Goal: Navigation & Orientation: Find specific page/section

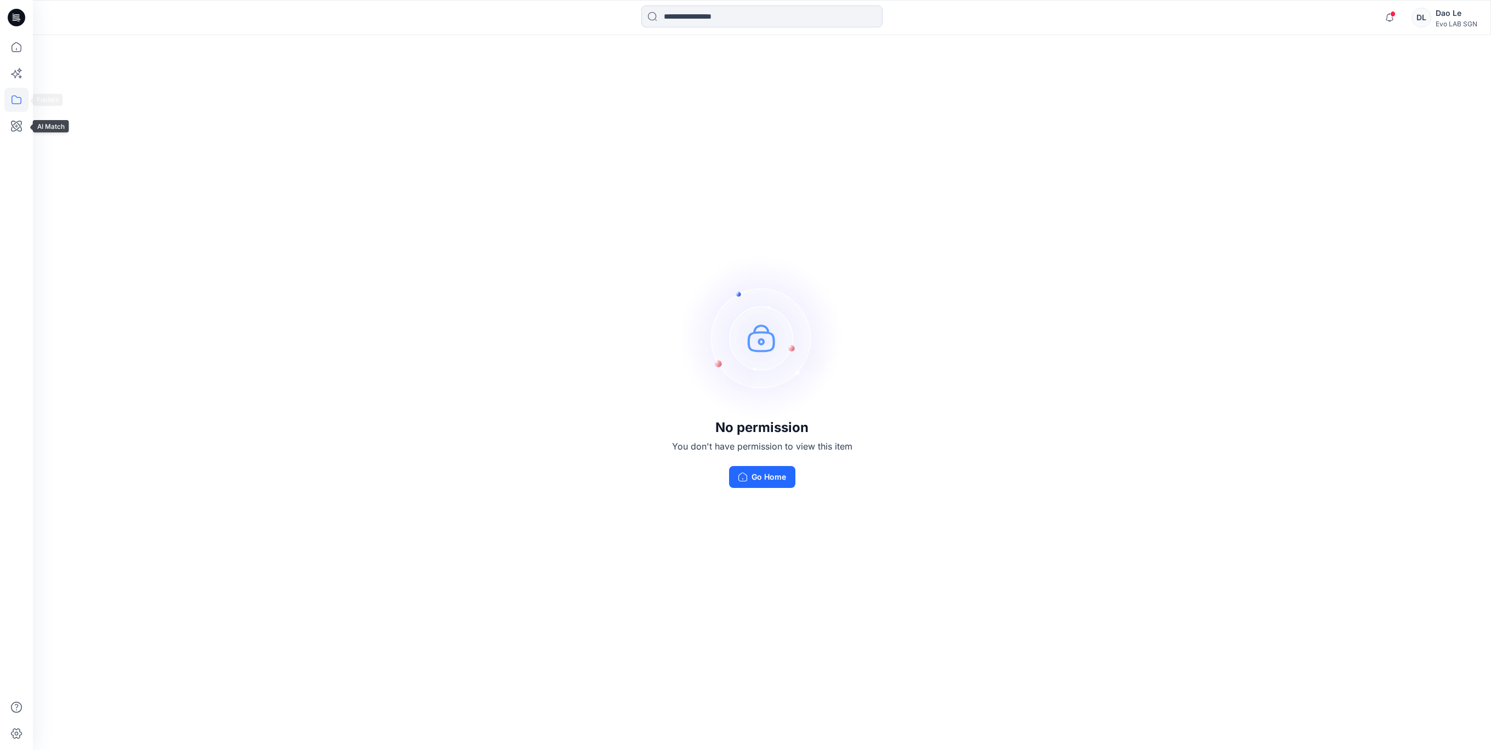
click at [8, 96] on icon at bounding box center [16, 100] width 24 height 24
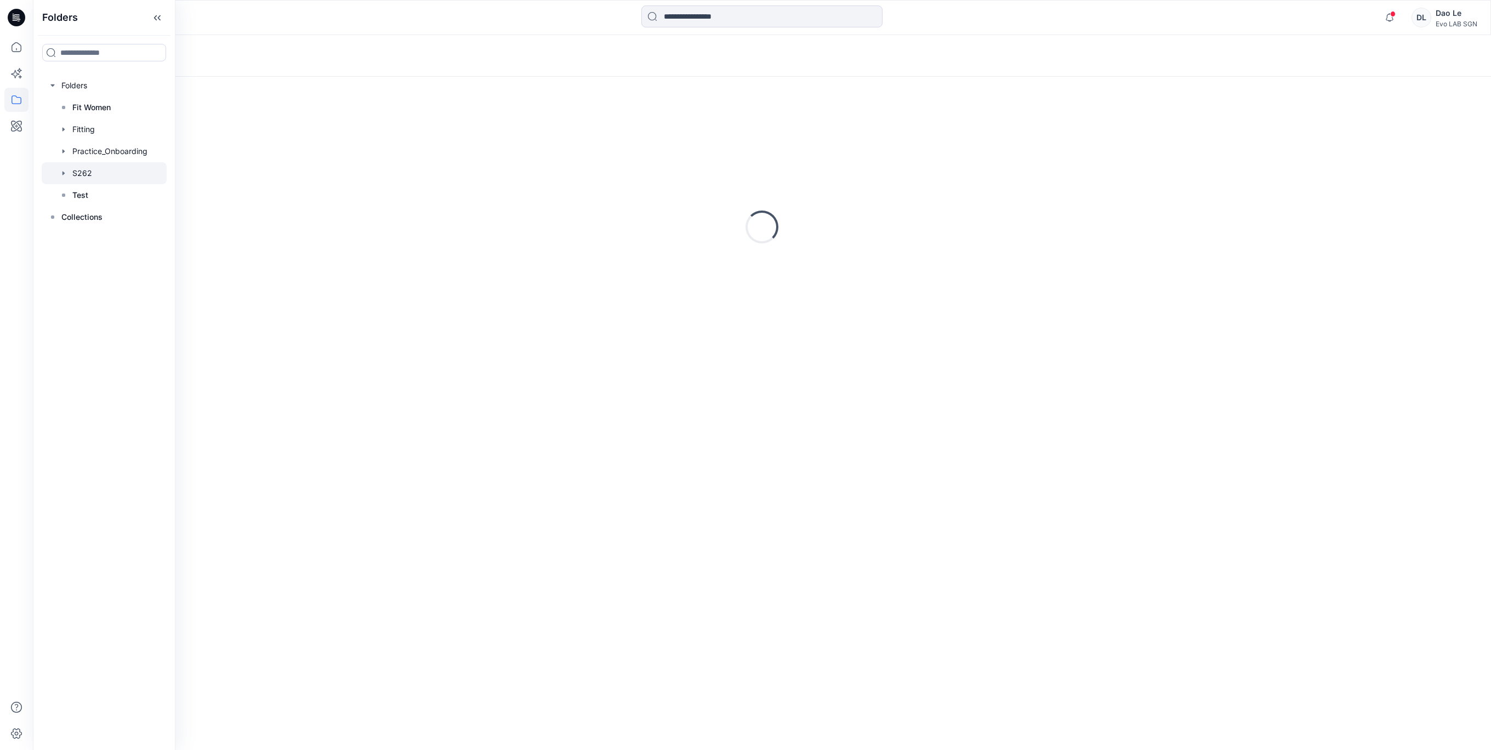
click at [88, 177] on div at bounding box center [104, 173] width 125 height 22
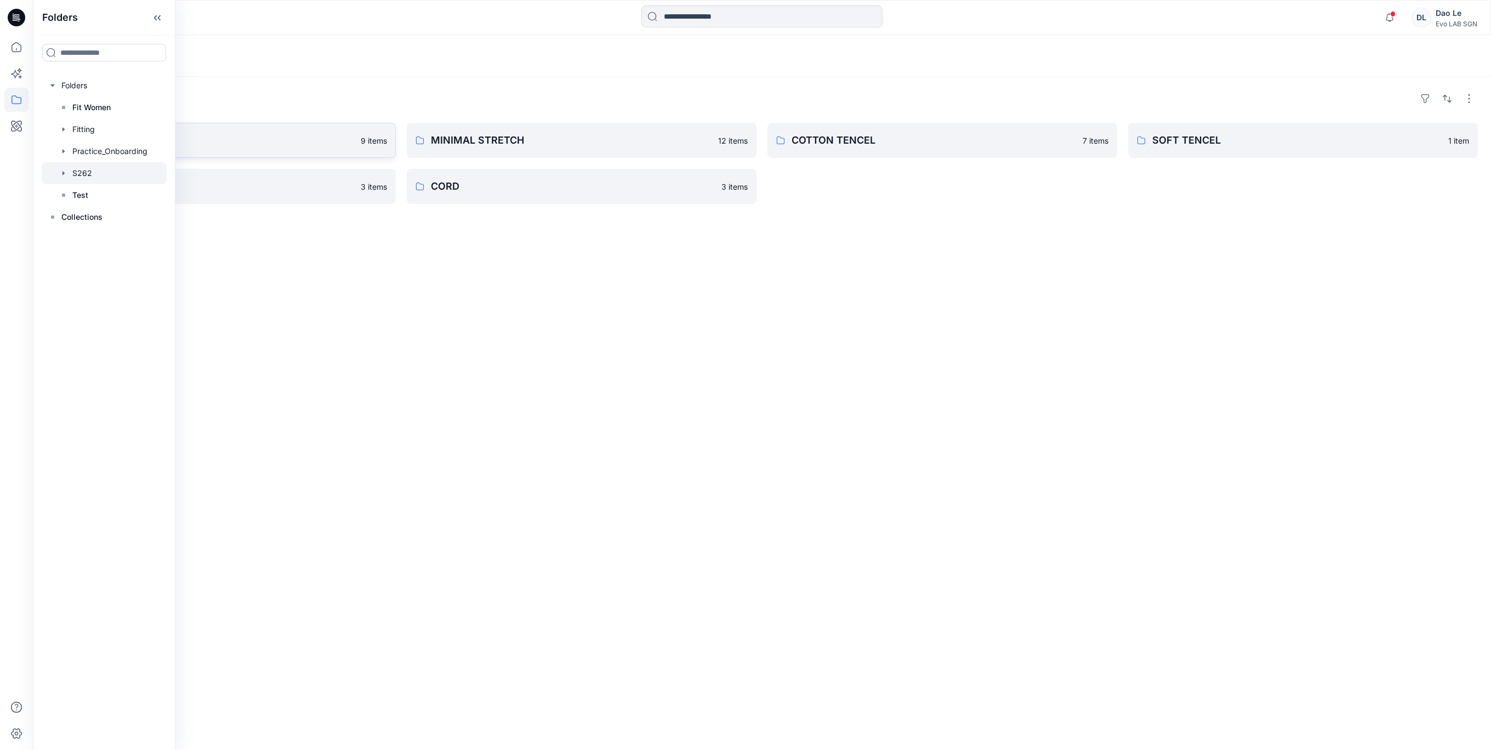
click at [246, 145] on p "PAPER TOUCH" at bounding box center [212, 140] width 284 height 15
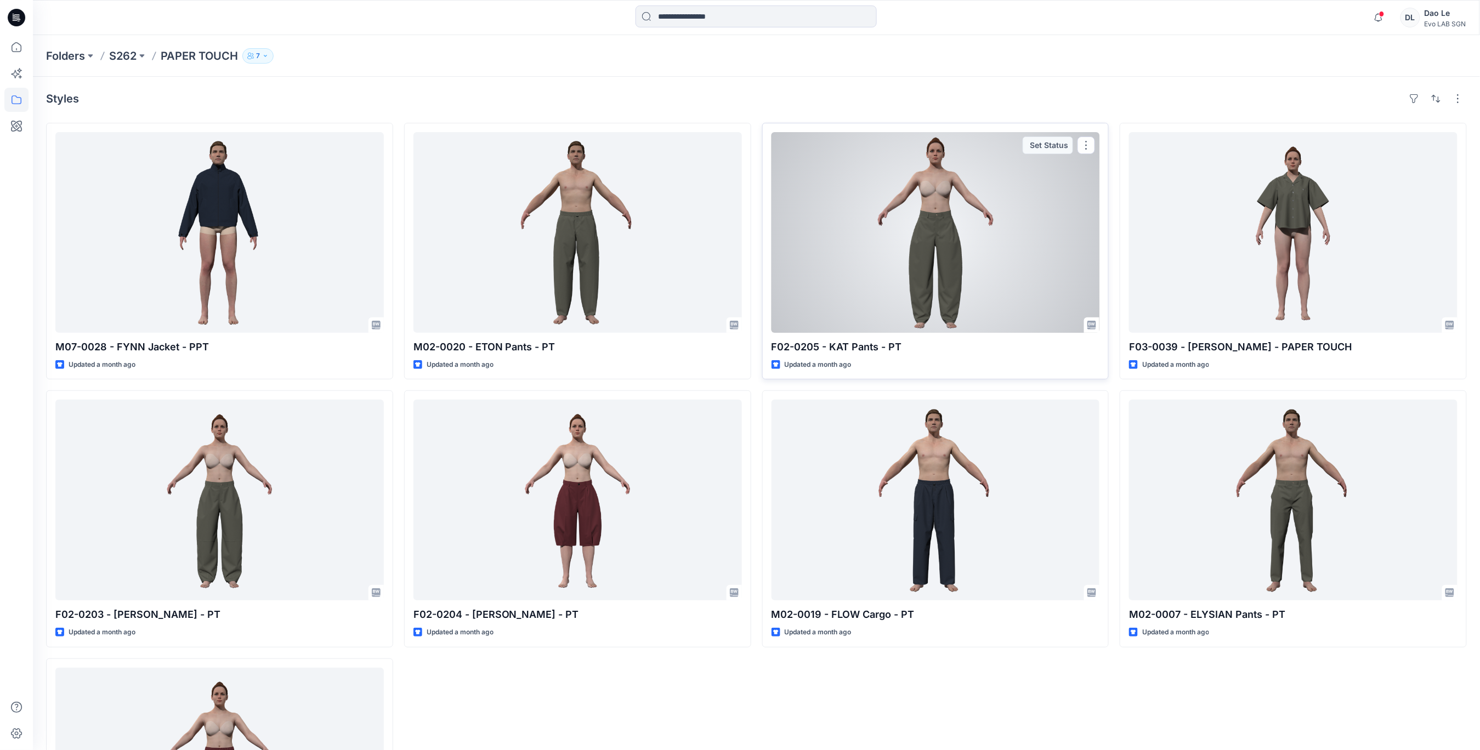
click at [901, 230] on div at bounding box center [936, 232] width 328 height 201
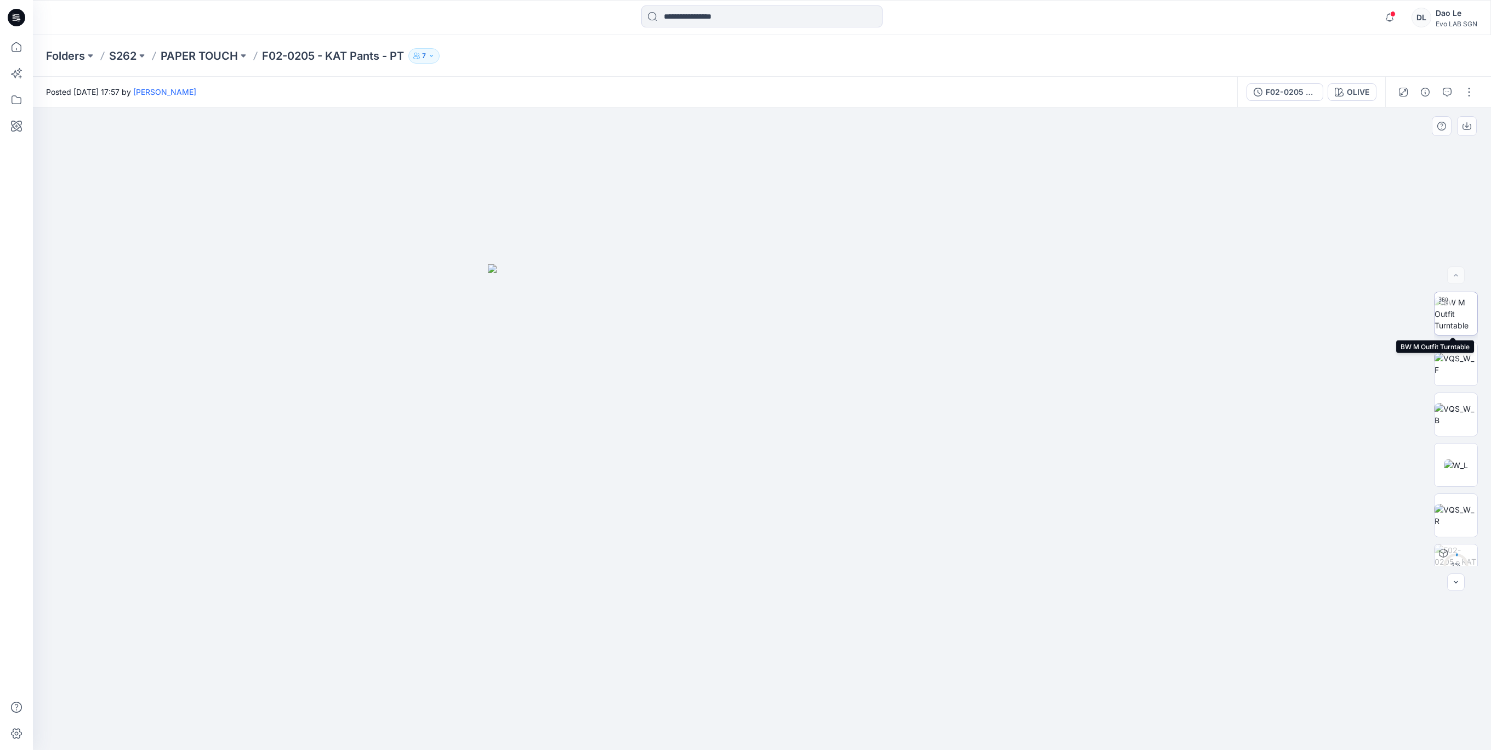
click at [1454, 317] on img at bounding box center [1456, 314] width 43 height 35
drag, startPoint x: 554, startPoint y: 449, endPoint x: 599, endPoint y: 459, distance: 46.0
drag, startPoint x: 800, startPoint y: 740, endPoint x: 874, endPoint y: 747, distance: 73.9
click at [874, 747] on img at bounding box center [762, 723] width 329 height 53
